Goal: Check status: Check status

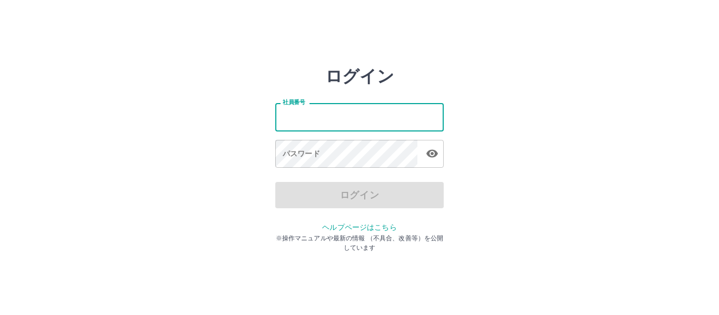
type input "*******"
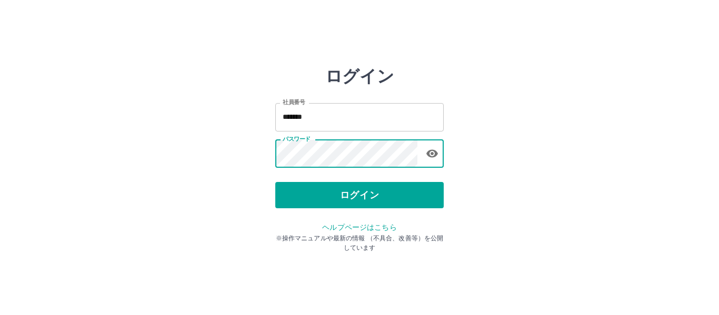
drag, startPoint x: 361, startPoint y: 191, endPoint x: 375, endPoint y: 177, distance: 19.7
click at [356, 186] on button "ログイン" at bounding box center [359, 195] width 168 height 26
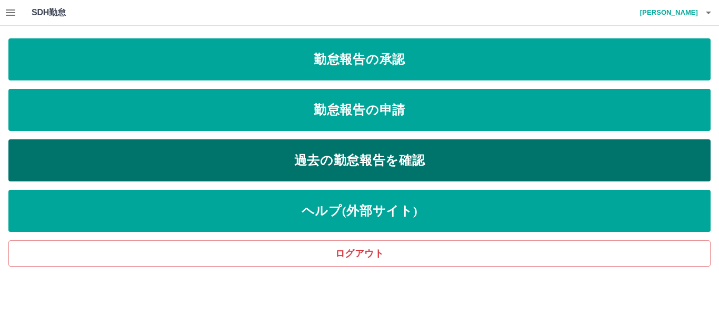
drag, startPoint x: 353, startPoint y: 155, endPoint x: 344, endPoint y: 145, distance: 14.2
click at [349, 150] on link "過去の勤怠報告を確認" at bounding box center [359, 160] width 702 height 42
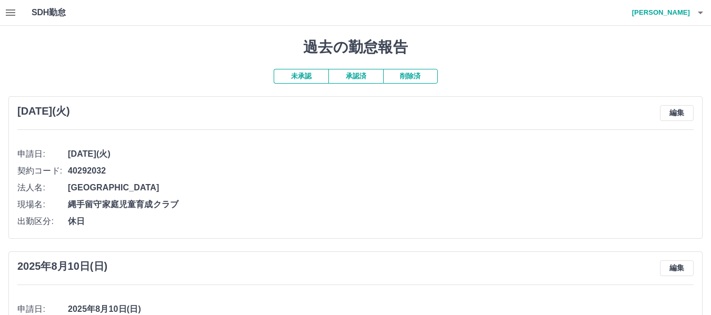
click at [355, 81] on button "承認済" at bounding box center [355, 76] width 55 height 15
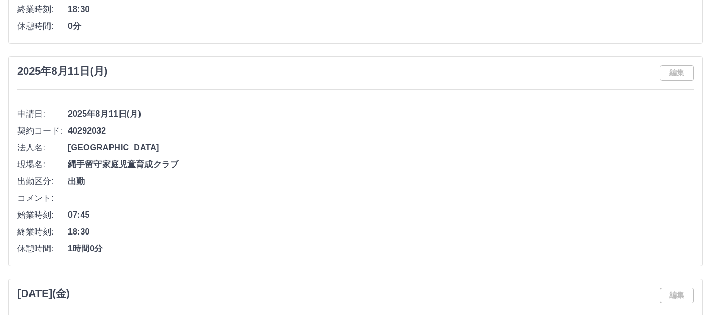
scroll to position [1947, 0]
